Goal: Transaction & Acquisition: Book appointment/travel/reservation

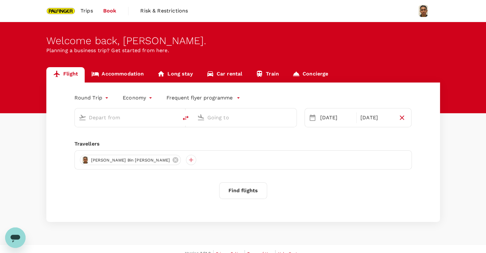
type input "Singapore Changi (SIN)"
type input "Taiwan Taoyuan Intl (TPE)"
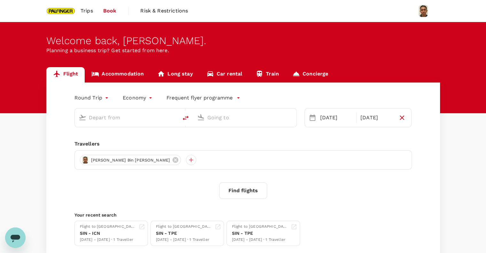
type input "Singapore Changi (SIN)"
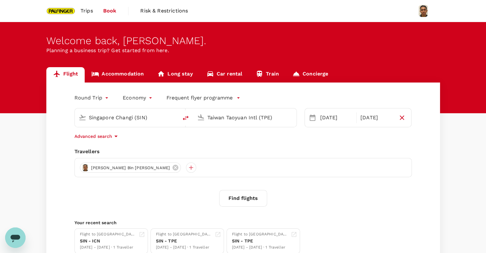
scroll to position [42, 0]
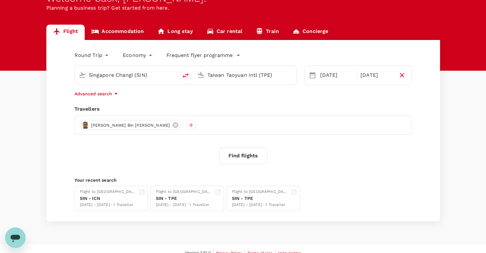
click at [217, 78] on input "Taiwan Taoyuan Intl (TPE)" at bounding box center [245, 75] width 76 height 10
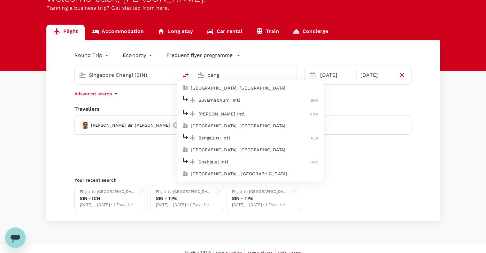
click at [217, 99] on p "Suvarnabhumi Intl" at bounding box center [254, 100] width 112 height 6
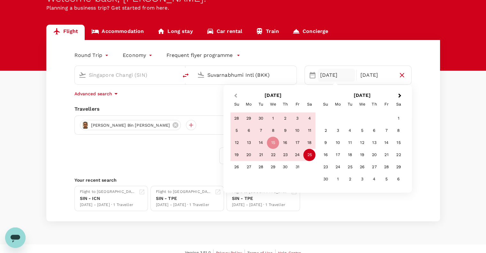
type input "Suvarnabhumi Intl (BKK)"
click at [235, 94] on span "Previous Month" at bounding box center [235, 95] width 0 height 7
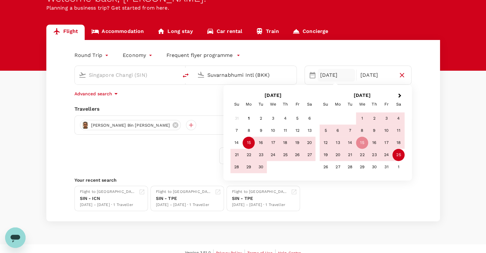
click at [235, 94] on h2 "[DATE]" at bounding box center [272, 95] width 89 height 6
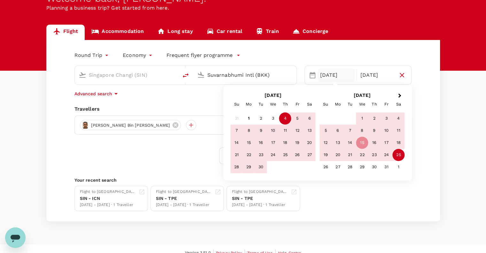
click at [282, 119] on div "4" at bounding box center [285, 118] width 12 height 12
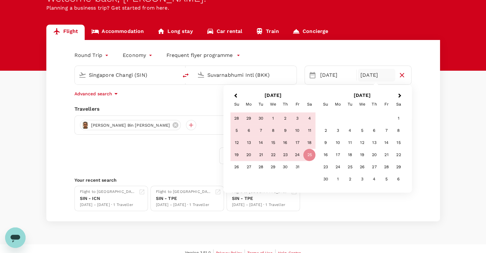
click at [369, 75] on div "[DATE]" at bounding box center [376, 75] width 37 height 13
click at [235, 94] on span "Previous Month" at bounding box center [235, 95] width 0 height 7
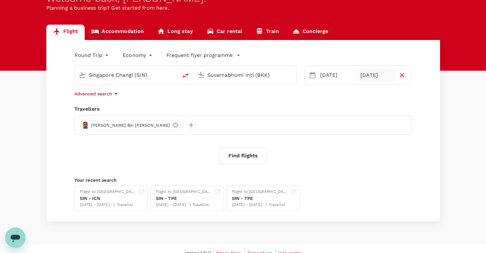
click at [375, 77] on div "[DATE]" at bounding box center [376, 75] width 37 height 13
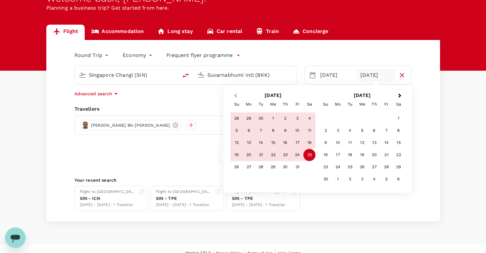
click at [234, 95] on button "Previous Month" at bounding box center [235, 96] width 10 height 10
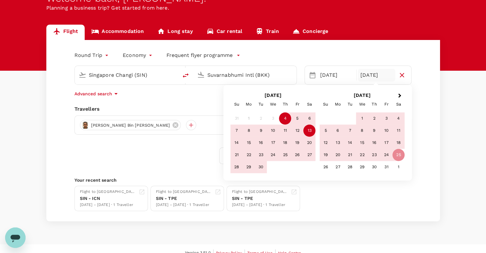
click at [306, 131] on div "13" at bounding box center [309, 131] width 12 height 12
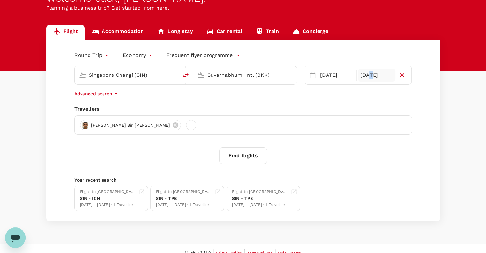
click at [368, 76] on div "[DATE]" at bounding box center [376, 75] width 37 height 13
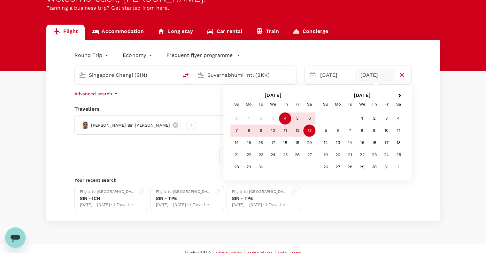
click at [310, 130] on div "13" at bounding box center [309, 131] width 12 height 12
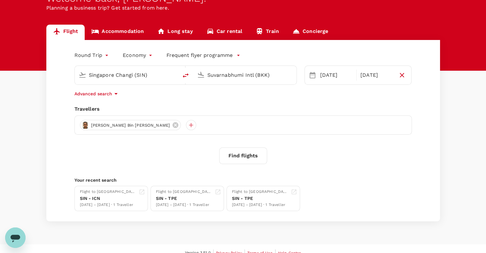
click at [319, 57] on div "Round Trip roundtrip Economy economy Frequent flyer programme" at bounding box center [237, 54] width 350 height 13
click at [249, 153] on button "Find flights" at bounding box center [243, 155] width 48 height 17
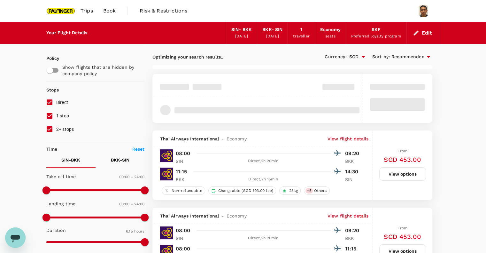
click at [50, 115] on input "1 stop" at bounding box center [49, 115] width 13 height 13
checkbox input "false"
click at [49, 132] on input "2+ stops" at bounding box center [49, 128] width 13 height 13
checkbox input "false"
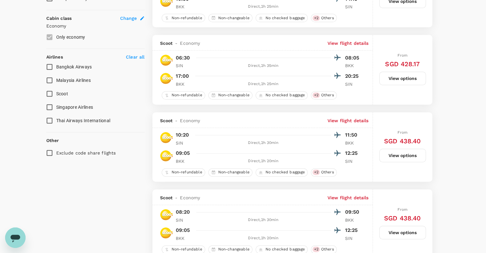
scroll to position [298, 0]
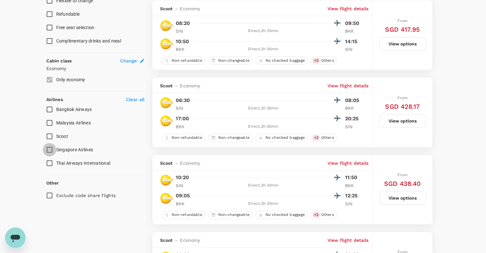
click at [50, 148] on input "Singapore Airlines" at bounding box center [49, 149] width 13 height 13
checkbox input "true"
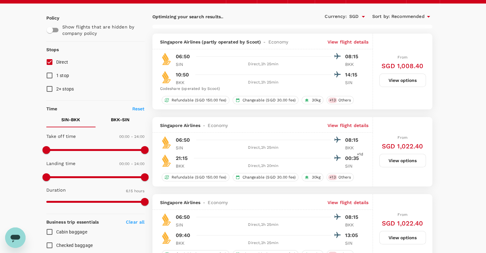
scroll to position [18, 0]
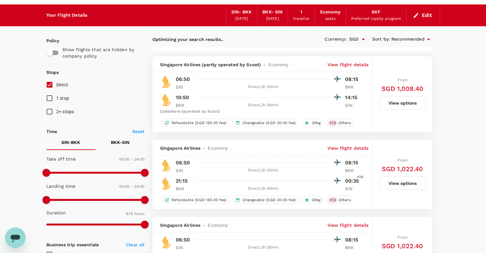
type input "590"
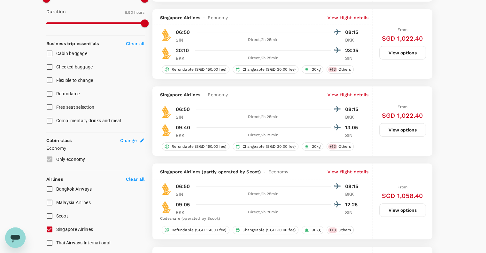
scroll to position [230, 0]
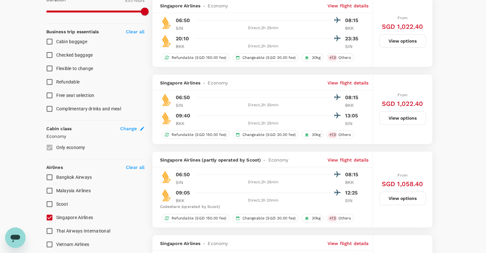
click at [49, 204] on input "Scoot" at bounding box center [49, 203] width 13 height 13
checkbox input "true"
click at [52, 214] on input "Singapore Airlines" at bounding box center [49, 216] width 13 height 13
checkbox input "false"
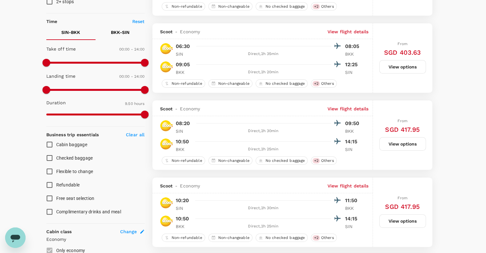
scroll to position [128, 0]
click at [49, 159] on input "Checked baggage" at bounding box center [49, 157] width 13 height 13
checkbox input "true"
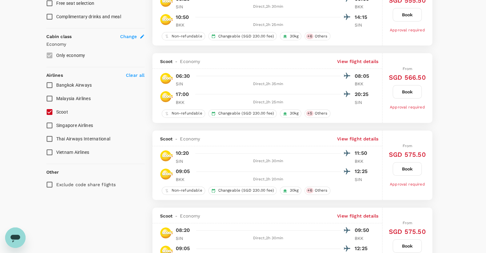
scroll to position [340, 0]
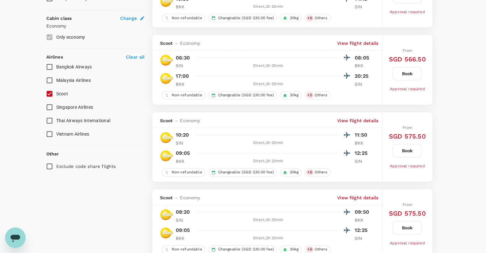
click at [51, 120] on input "Thai Airways International" at bounding box center [49, 120] width 13 height 13
checkbox input "true"
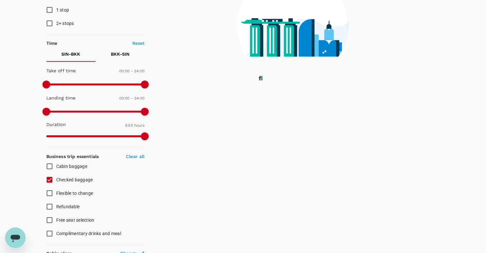
scroll to position [0, 0]
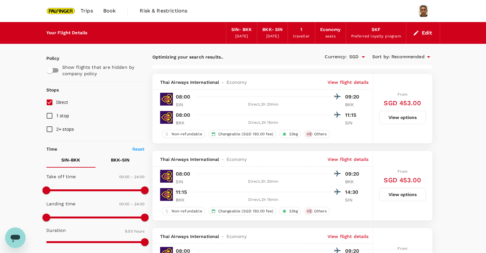
type input "875"
checkbox input "false"
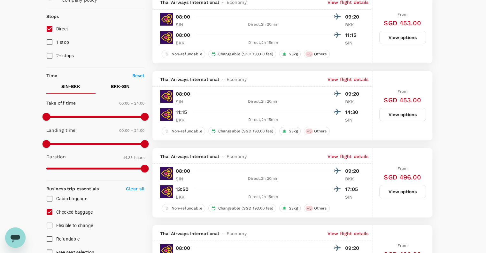
scroll to position [85, 0]
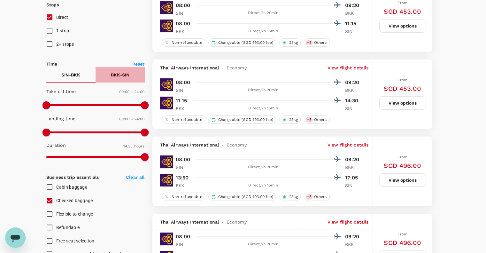
click at [123, 76] on p "BKK - SIN" at bounding box center [120, 75] width 19 height 6
drag, startPoint x: 118, startPoint y: 74, endPoint x: 123, endPoint y: 77, distance: 5.8
click at [120, 77] on p "BKK - SIN" at bounding box center [120, 75] width 19 height 6
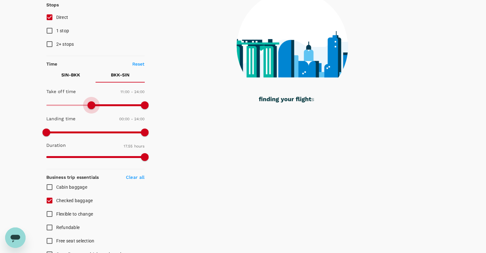
drag, startPoint x: 45, startPoint y: 107, endPoint x: 92, endPoint y: 107, distance: 47.3
click at [92, 107] on span at bounding box center [91, 105] width 8 height 8
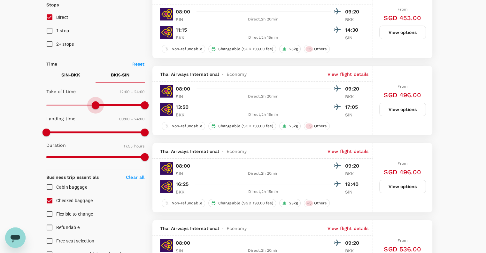
drag, startPoint x: 91, startPoint y: 103, endPoint x: 95, endPoint y: 104, distance: 3.9
click at [95, 104] on span at bounding box center [96, 105] width 8 height 8
type input "660"
drag, startPoint x: 95, startPoint y: 104, endPoint x: 91, endPoint y: 105, distance: 4.0
click at [91, 105] on span at bounding box center [91, 105] width 8 height 8
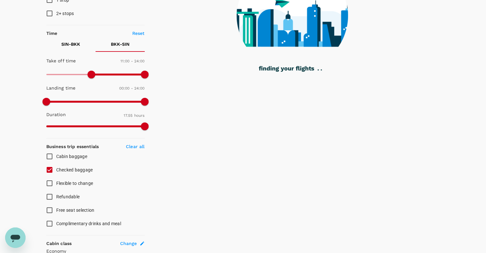
scroll to position [128, 0]
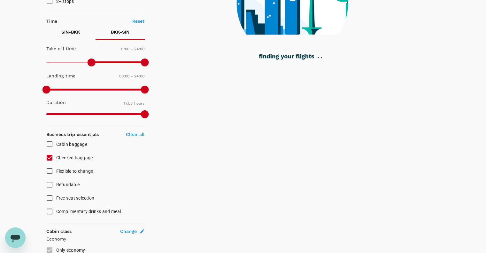
checkbox input "false"
checkbox input "true"
checkbox input "false"
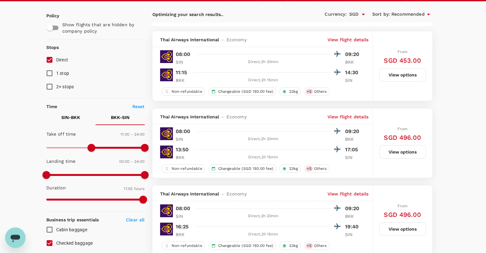
scroll to position [0, 0]
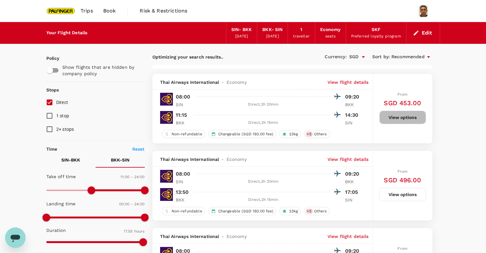
click at [404, 119] on button "View options" at bounding box center [402, 116] width 47 height 13
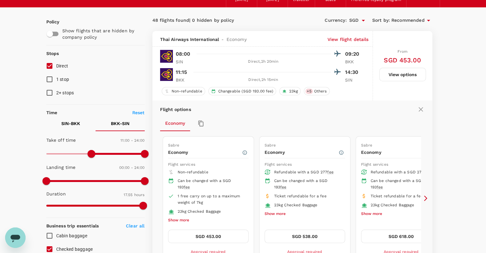
scroll to position [85, 0]
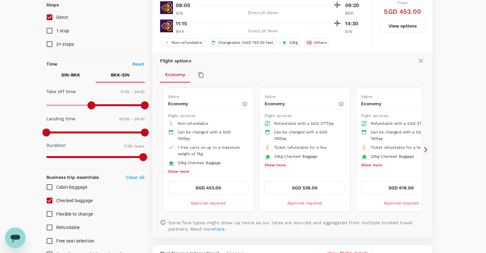
click at [204, 188] on button "SGD 453.00" at bounding box center [208, 187] width 80 height 13
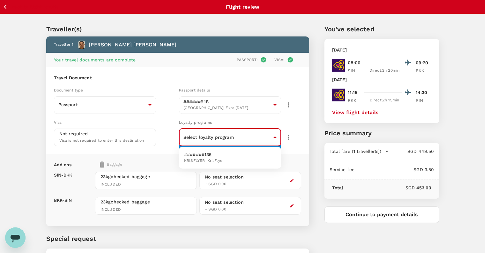
click at [265, 132] on body "Back to flight results Flight review Traveller(s) Traveller 1 : [PERSON_NAME] B…" at bounding box center [245, 153] width 490 height 307
click at [265, 157] on li "#######135 KRISFLYER | KrisFlyer" at bounding box center [230, 157] width 102 height 17
type input "09019c8d-07ed-426b-9ecb-fb38a97fa2d4"
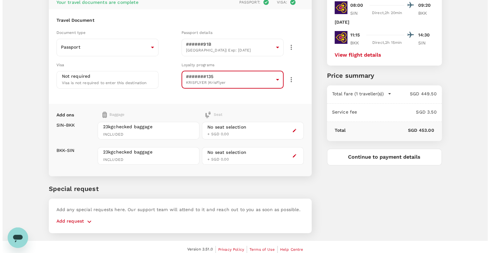
scroll to position [61, 0]
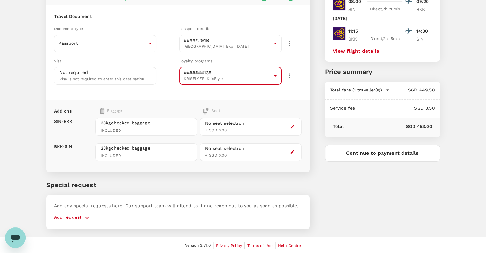
click at [294, 126] on icon "button" at bounding box center [292, 126] width 4 height 4
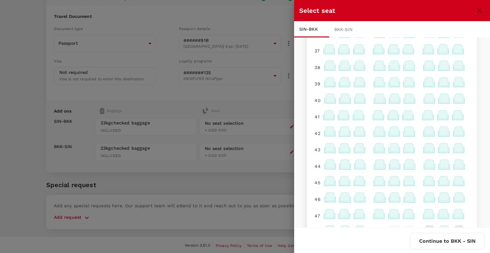
scroll to position [0, 0]
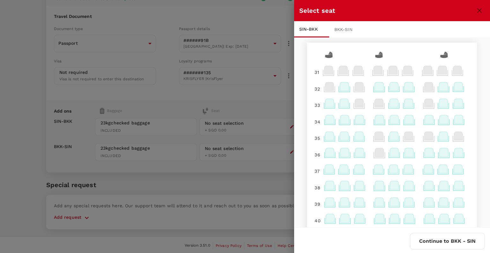
click at [354, 141] on icon at bounding box center [360, 137] width 12 height 12
click at [355, 138] on icon at bounding box center [359, 136] width 9 height 8
click at [355, 137] on icon at bounding box center [359, 136] width 9 height 8
click at [432, 123] on p "Select" at bounding box center [435, 122] width 14 height 6
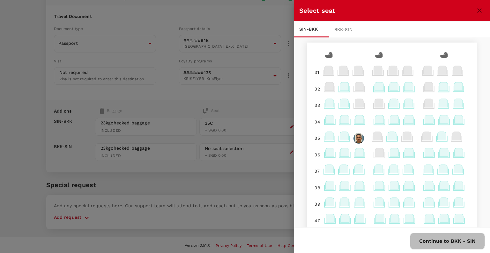
click at [448, 240] on button "Continue to BKK - SIN" at bounding box center [447, 240] width 75 height 17
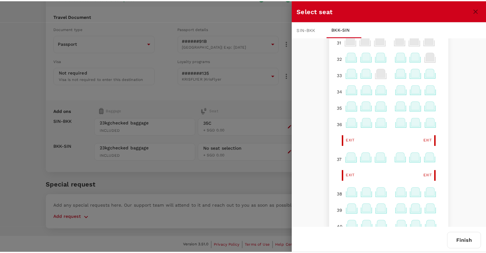
scroll to position [1, 0]
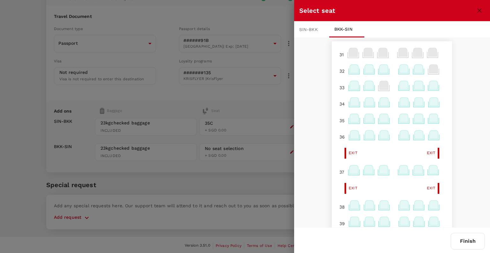
click at [380, 171] on icon at bounding box center [384, 169] width 9 height 8
click at [454, 154] on p "Select" at bounding box center [460, 156] width 14 height 6
click at [460, 241] on button "Finish" at bounding box center [468, 240] width 34 height 17
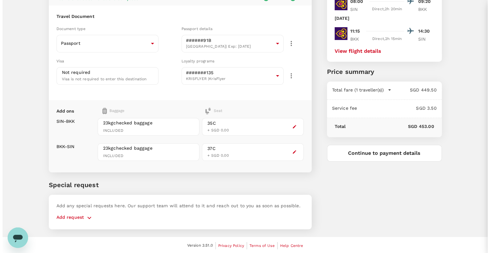
scroll to position [0, 0]
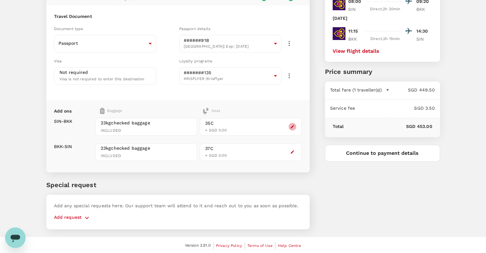
click at [292, 125] on icon "button" at bounding box center [293, 127] width 4 height 4
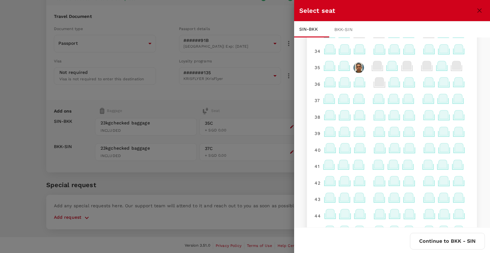
scroll to position [85, 0]
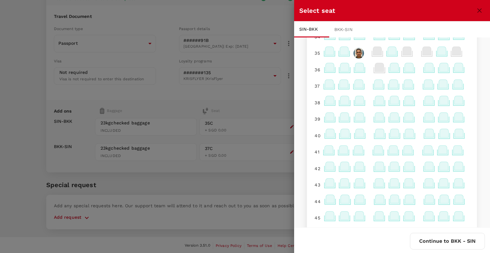
click at [469, 239] on button "Continue to BKK - SIN" at bounding box center [447, 240] width 75 height 17
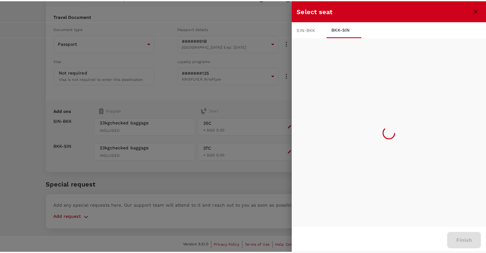
scroll to position [0, 0]
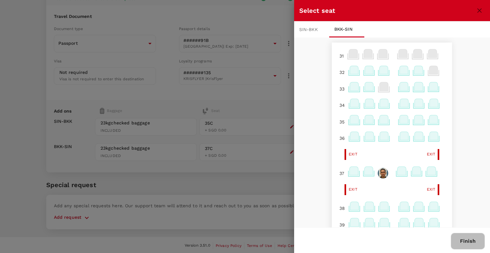
click at [462, 240] on button "Finish" at bounding box center [468, 240] width 34 height 17
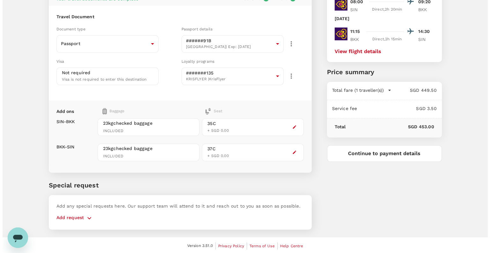
scroll to position [61, 0]
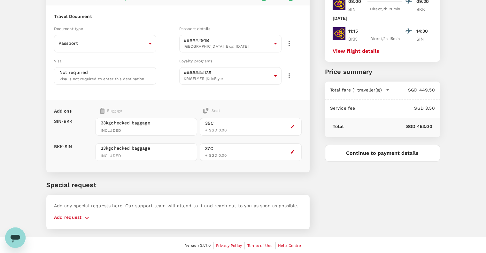
click at [362, 154] on button "Continue to payment details" at bounding box center [382, 153] width 115 height 17
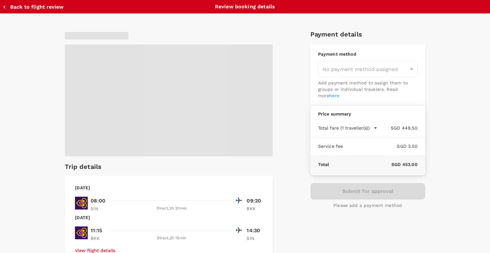
type input "9be03565-66ee-4886-9f8c-c8015ed65526"
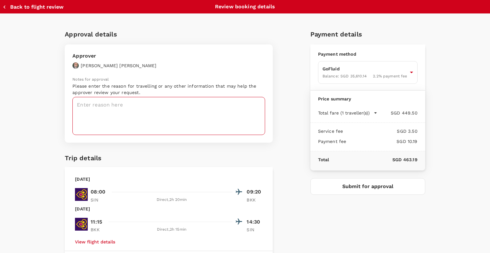
click at [125, 104] on textarea at bounding box center [168, 116] width 193 height 38
type textarea "Training in Chainant and HPSC."
click at [330, 193] on button "Submit for approval" at bounding box center [368, 186] width 115 height 17
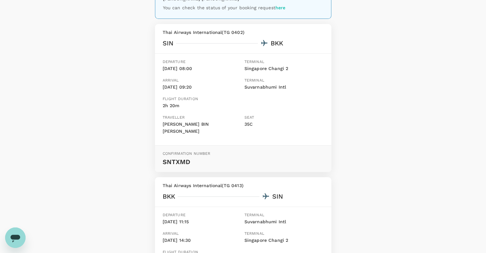
scroll to position [128, 0]
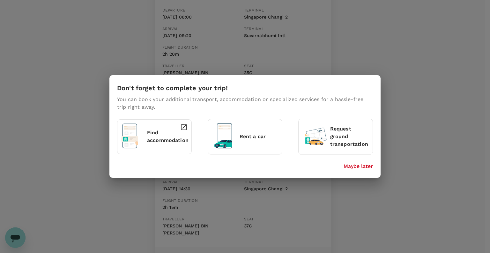
click at [162, 136] on p "Find accommodation" at bounding box center [168, 136] width 42 height 15
click at [365, 168] on p "Maybe later" at bounding box center [358, 166] width 29 height 8
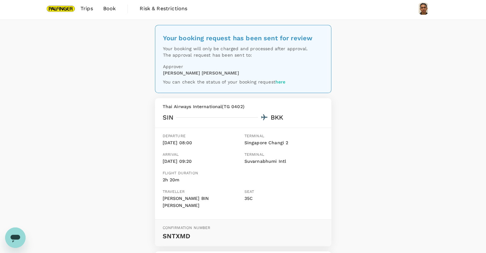
scroll to position [0, 0]
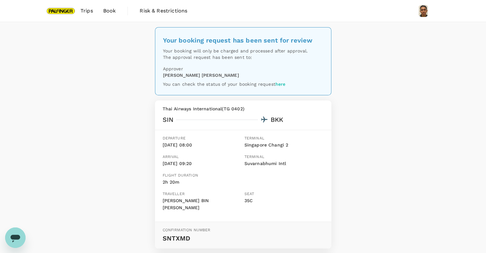
click at [59, 13] on img at bounding box center [60, 11] width 29 height 14
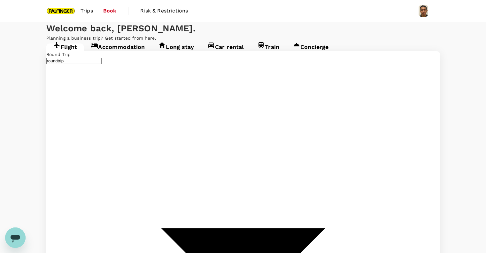
type input "Singapore Changi (SIN)"
type input "Suvarnabhumi Intl (BKK)"
type input "Singapore Changi (SIN)"
type input "Suvarnabhumi Intl (BKK)"
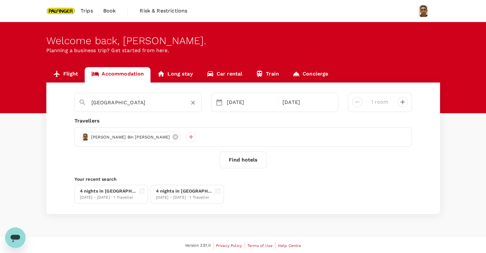
click at [128, 103] on input "Bangkok" at bounding box center [135, 102] width 88 height 10
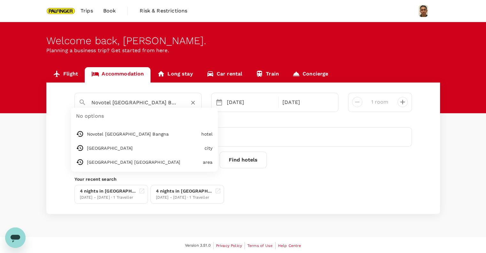
drag, startPoint x: 160, startPoint y: 103, endPoint x: 16, endPoint y: 97, distance: 143.5
click at [16, 97] on div "Flight Accommodation Long stay Car rental Train Concierge Novotel Bangkok Bangn…" at bounding box center [243, 140] width 486 height 147
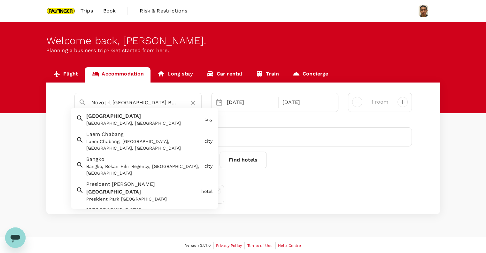
click at [188, 87] on div "Novotel Bangkok Bangna Bangkok Bangkok, Thailand city Laem Chabang Laem Chabang…" at bounding box center [242, 147] width 393 height 131
drag, startPoint x: 155, startPoint y: 102, endPoint x: 0, endPoint y: 95, distance: 155.6
click at [0, 95] on div "Flight Accommodation Long stay Car rental Train Concierge Novotel Bangkok Bangn…" at bounding box center [243, 140] width 486 height 147
click at [118, 114] on div "Bangkok Bangkok, Thailand" at bounding box center [143, 118] width 118 height 17
type input "Bangkok"
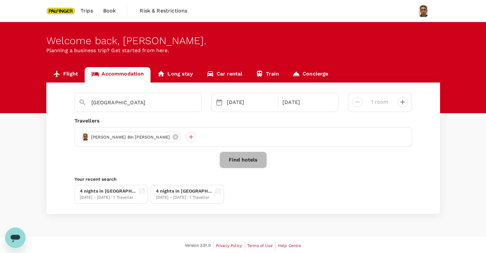
click at [241, 159] on button "Find hotels" at bounding box center [242, 159] width 47 height 17
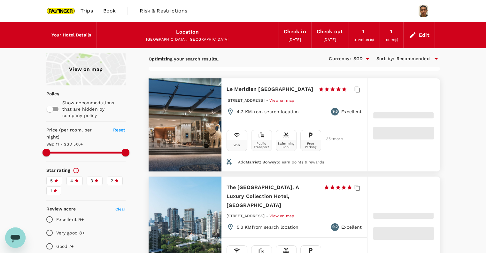
type input "499.77"
type input "10.8"
type input "499.8"
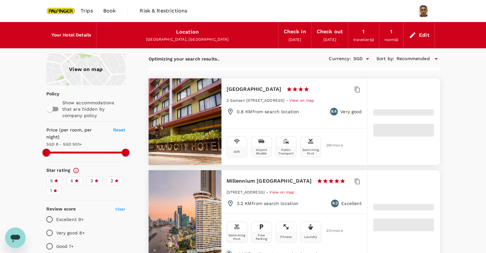
type input "7.8"
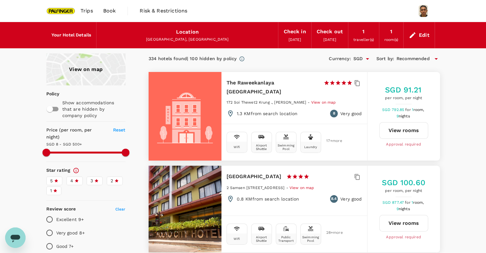
click at [293, 58] on div "334 hotels found | 100 hidden by policy Currency : SGD Sort by : Recommended" at bounding box center [293, 58] width 291 height 11
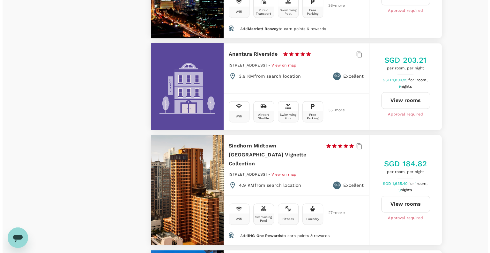
scroll to position [936, 0]
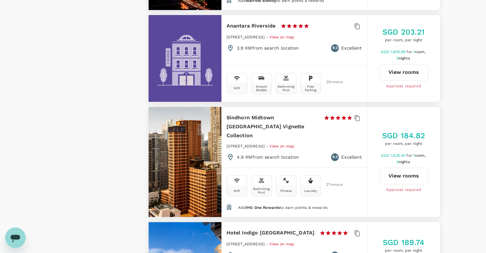
type input "499.8"
